Goal: Task Accomplishment & Management: Manage account settings

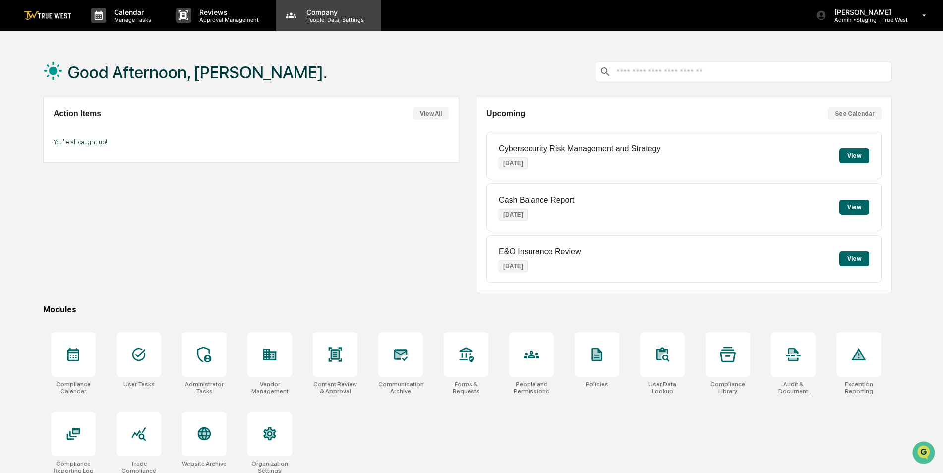
click at [323, 20] on p "People, Data, Settings" at bounding box center [334, 19] width 70 height 7
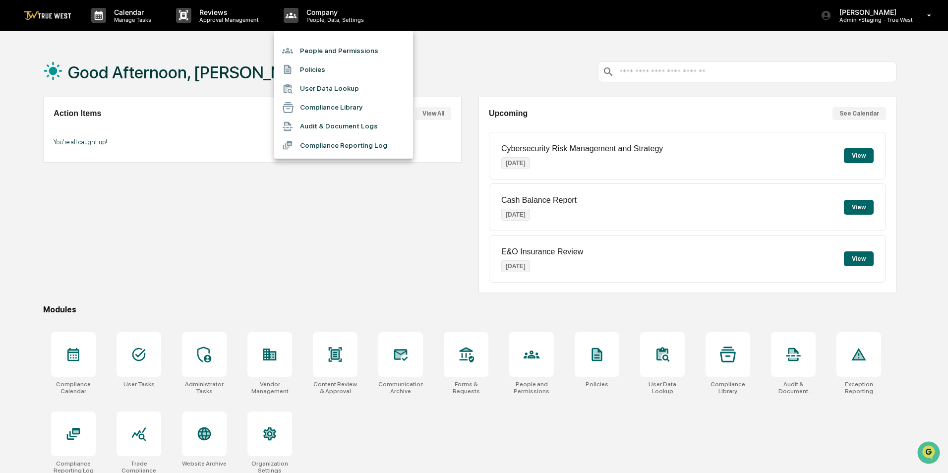
click at [324, 52] on li "People and Permissions" at bounding box center [343, 50] width 139 height 19
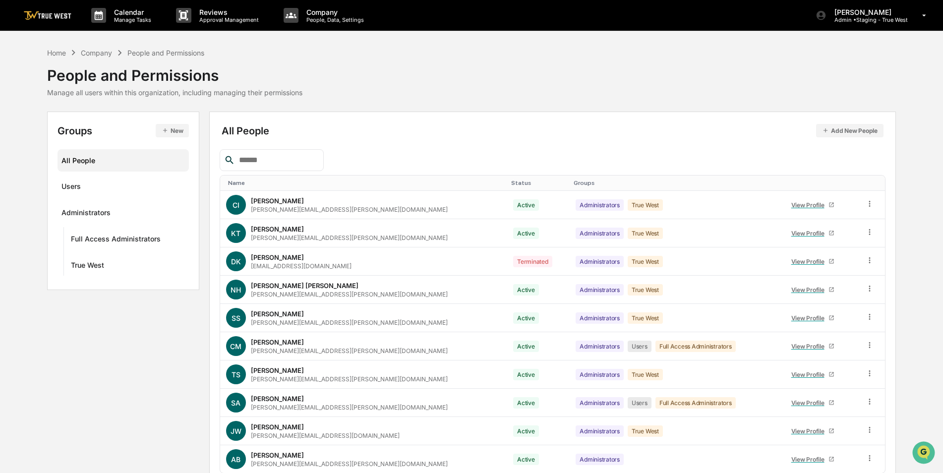
click at [277, 157] on input "text" at bounding box center [277, 160] width 84 height 13
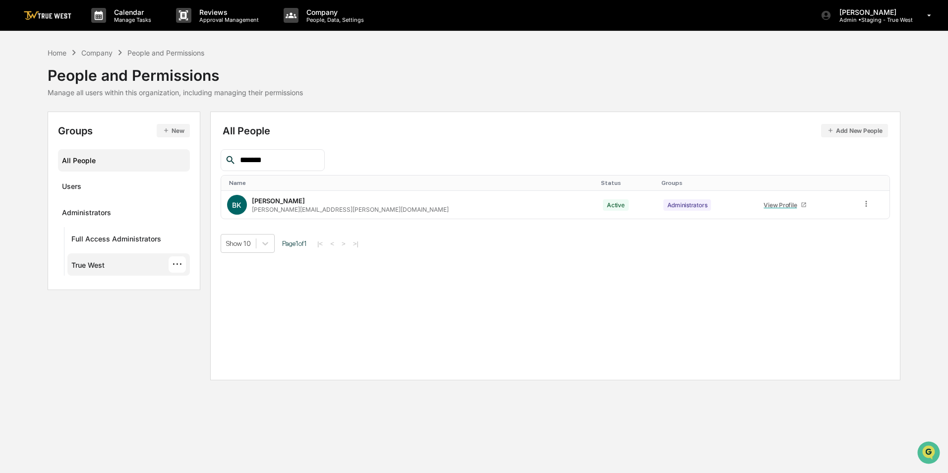
click at [84, 262] on div "True West" at bounding box center [87, 267] width 33 height 12
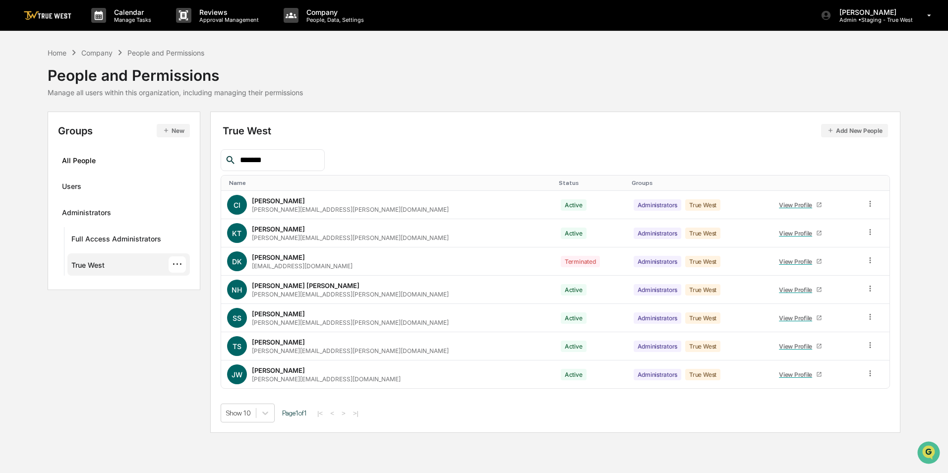
click at [281, 159] on input "*******" at bounding box center [278, 160] width 84 height 13
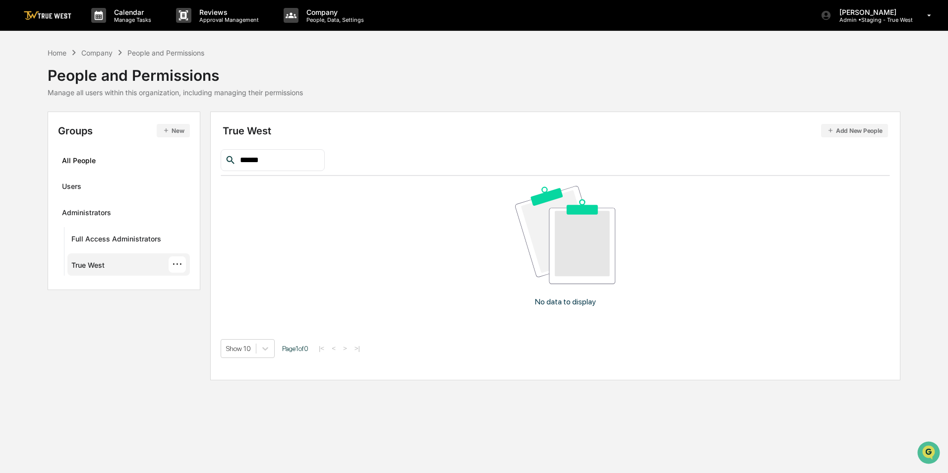
type input "*******"
drag, startPoint x: 281, startPoint y: 162, endPoint x: 141, endPoint y: 157, distance: 139.4
click at [145, 158] on div "Groups New All People Users Administrators Full Access Administrators True West…" at bounding box center [475, 246] width 854 height 269
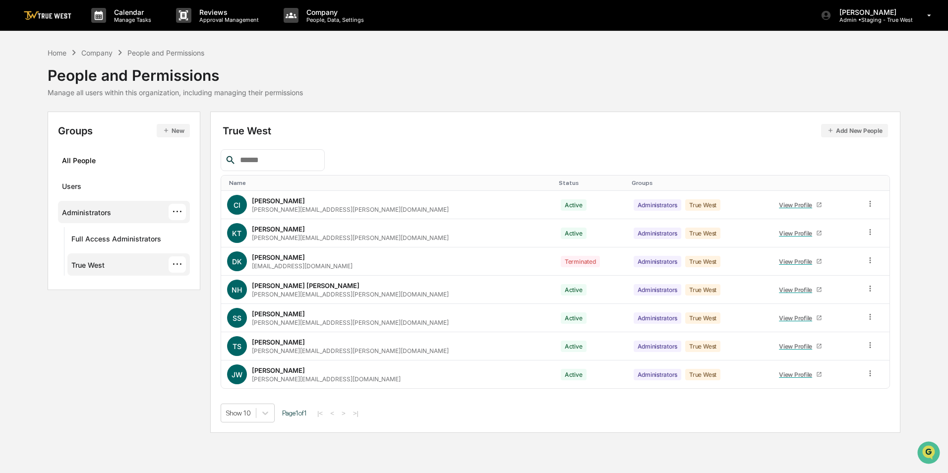
click at [112, 207] on div "Administrators ···" at bounding box center [124, 212] width 124 height 16
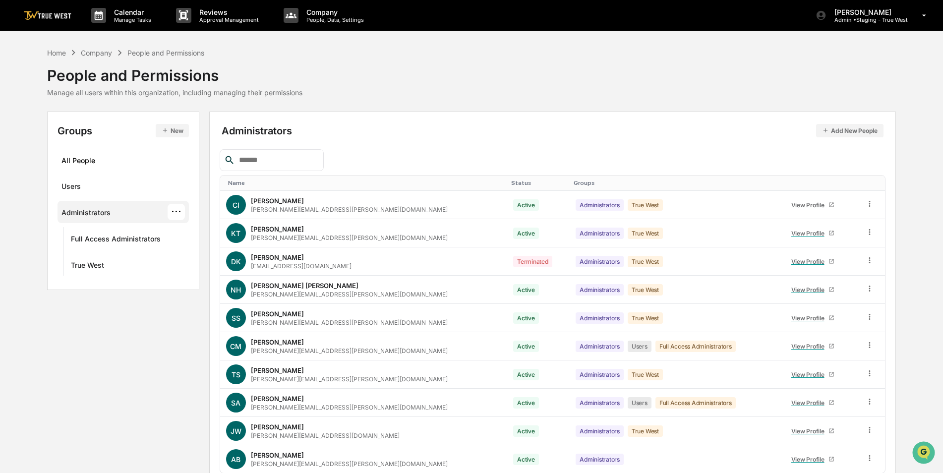
click at [278, 160] on input "text" at bounding box center [277, 160] width 84 height 13
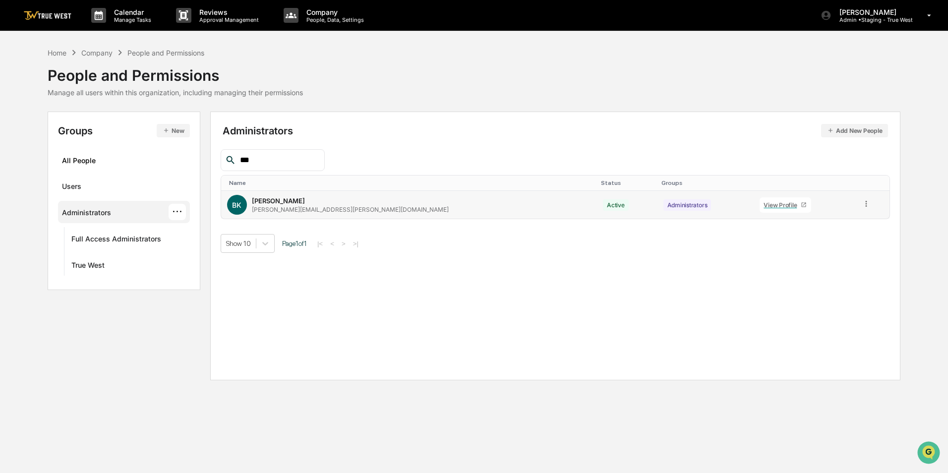
type input "***"
click at [802, 203] on icon at bounding box center [804, 205] width 4 height 4
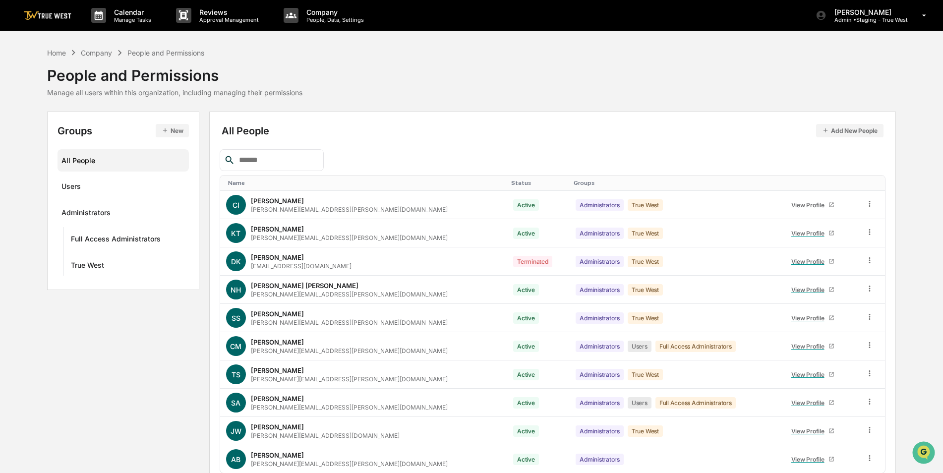
click at [263, 163] on input "text" at bounding box center [277, 160] width 84 height 13
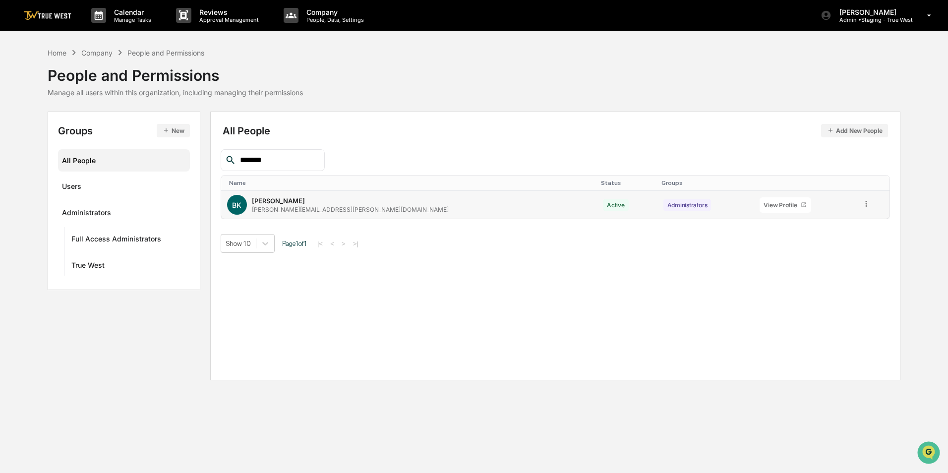
type input "*******"
click at [802, 203] on icon at bounding box center [804, 205] width 4 height 4
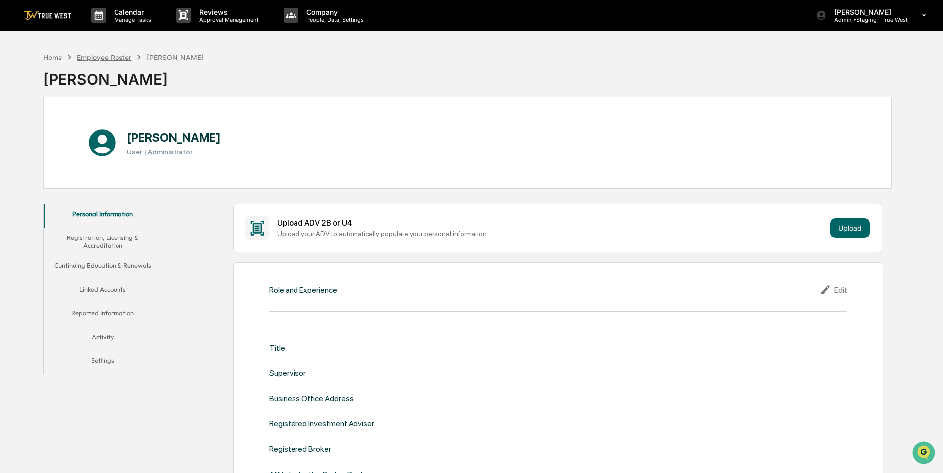
click at [108, 58] on div "Employee Roster" at bounding box center [104, 57] width 55 height 8
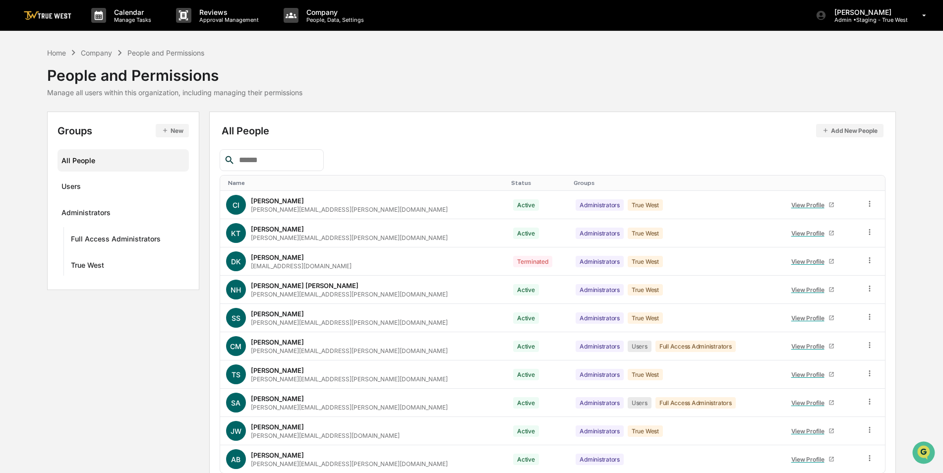
click at [260, 162] on input "text" at bounding box center [277, 160] width 84 height 13
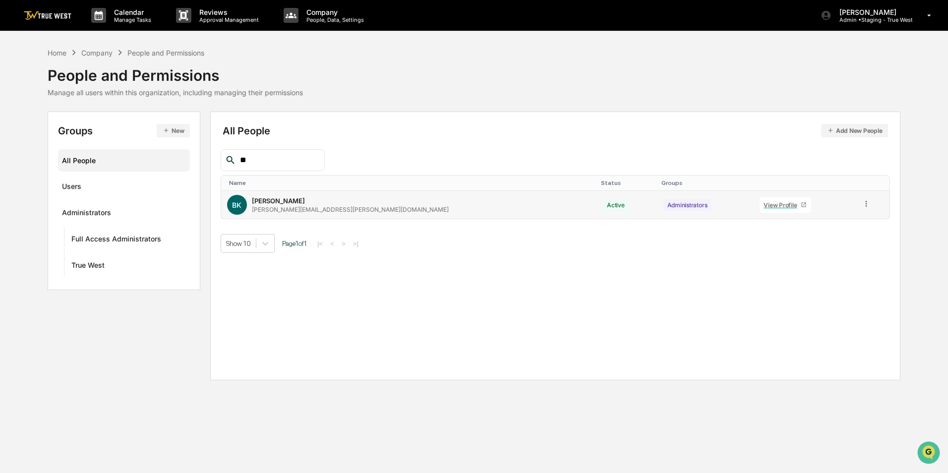
type input "**"
click at [862, 202] on icon at bounding box center [866, 203] width 9 height 9
click at [848, 221] on div "Groups & Permissions" at bounding box center [820, 220] width 85 height 12
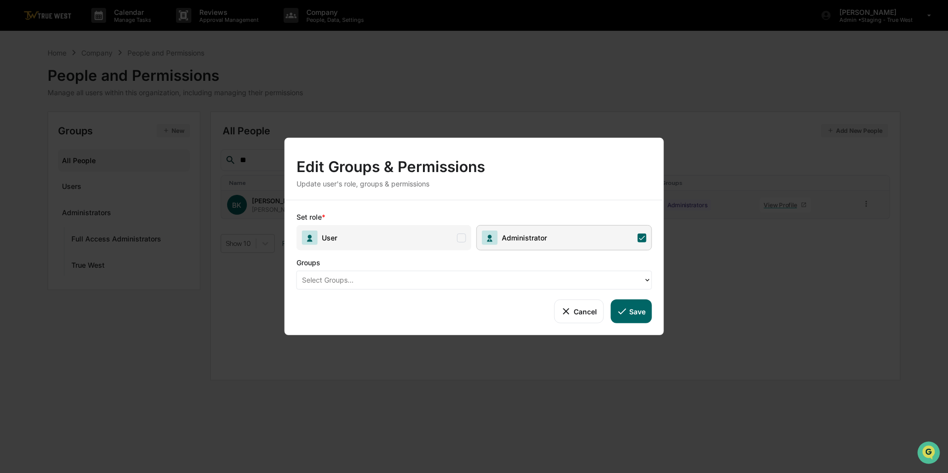
click at [480, 283] on div at bounding box center [470, 279] width 337 height 11
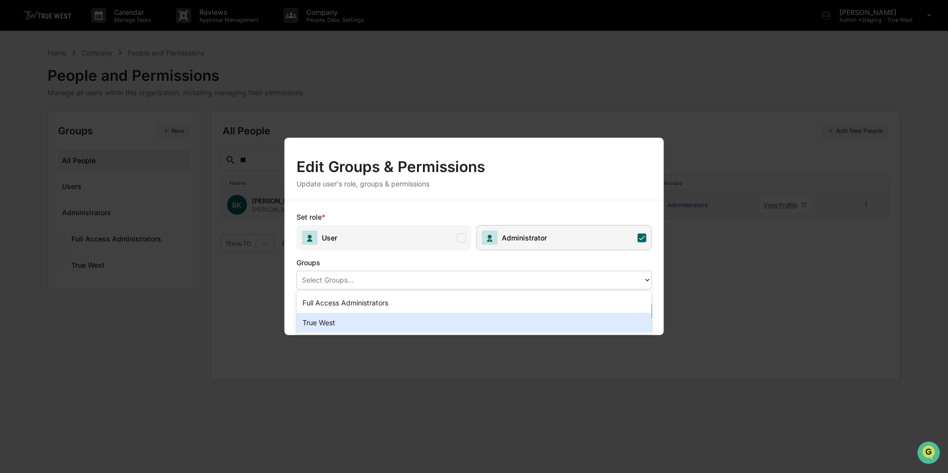
click at [378, 324] on div "True West" at bounding box center [475, 323] width 356 height 20
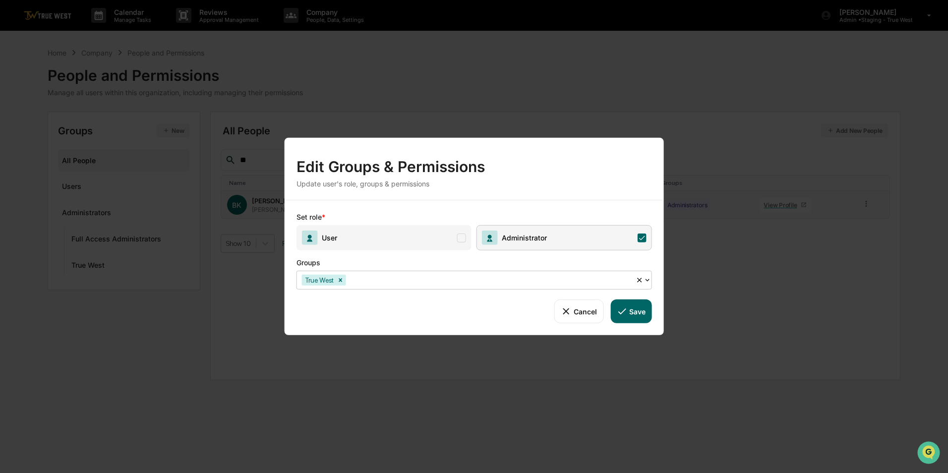
click at [629, 314] on button "Save" at bounding box center [631, 312] width 41 height 24
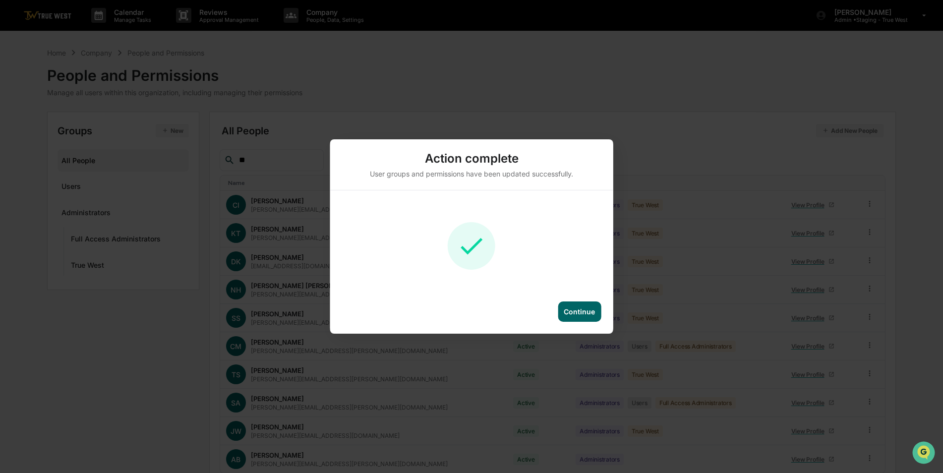
click at [585, 308] on div "Continue" at bounding box center [579, 311] width 31 height 8
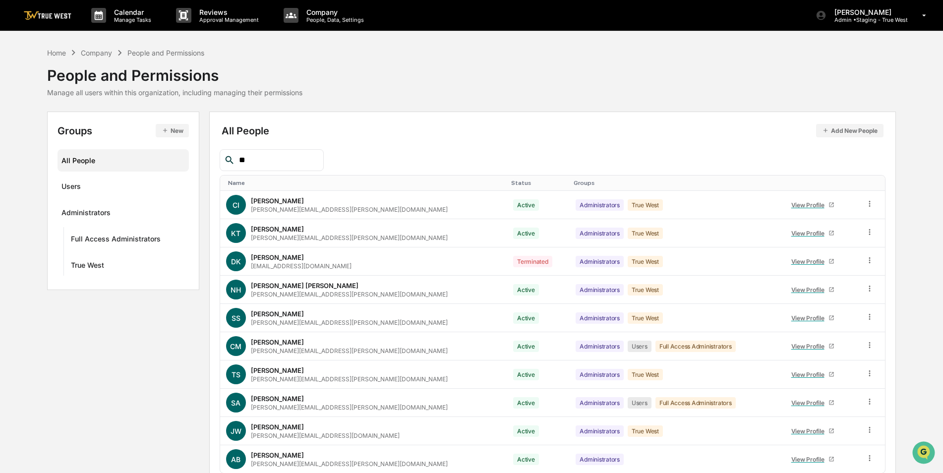
click at [636, 83] on div "Home Company People and Permissions People and Permissions Manage all users wit…" at bounding box center [471, 72] width 849 height 50
click at [881, 24] on div "[PERSON_NAME] Admin • Staging - True West" at bounding box center [874, 15] width 137 height 31
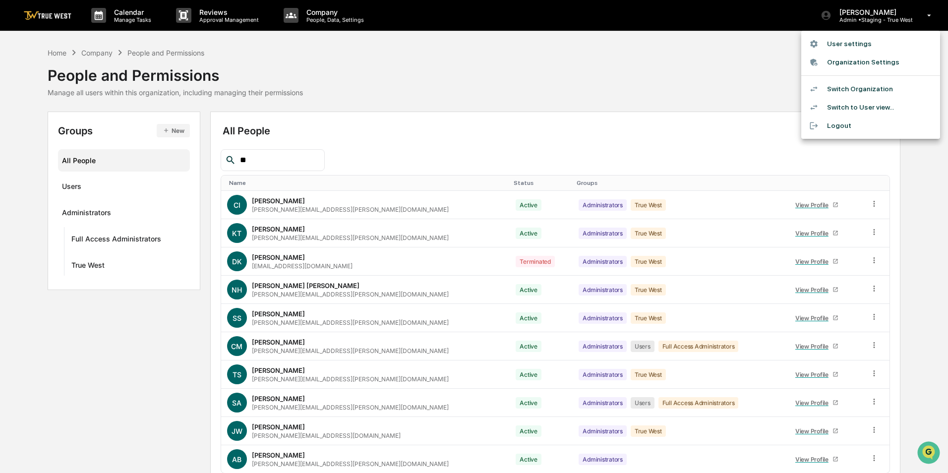
click at [866, 83] on li "Switch Organization" at bounding box center [870, 89] width 139 height 18
